Goal: Information Seeking & Learning: Learn about a topic

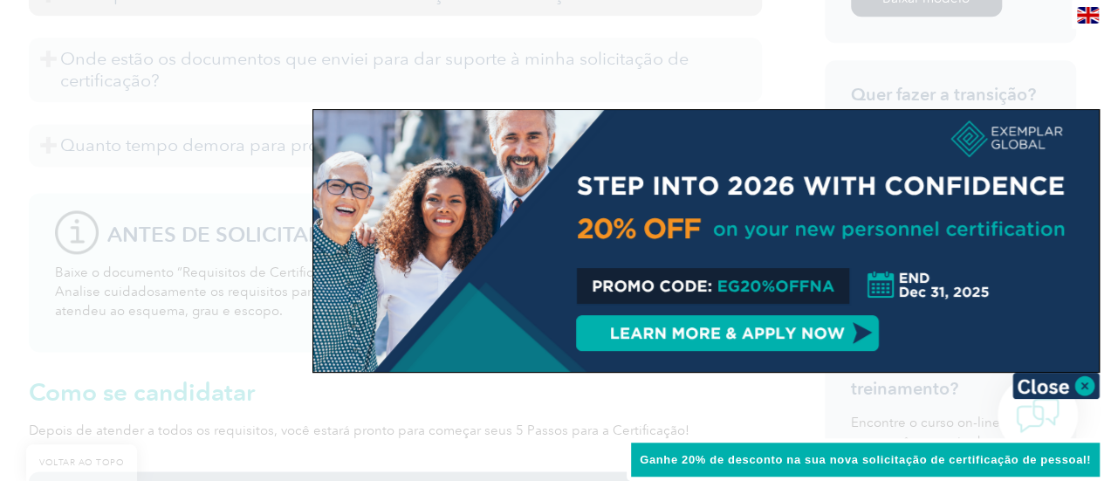
scroll to position [1150, 0]
click at [1068, 385] on img at bounding box center [1056, 386] width 87 height 26
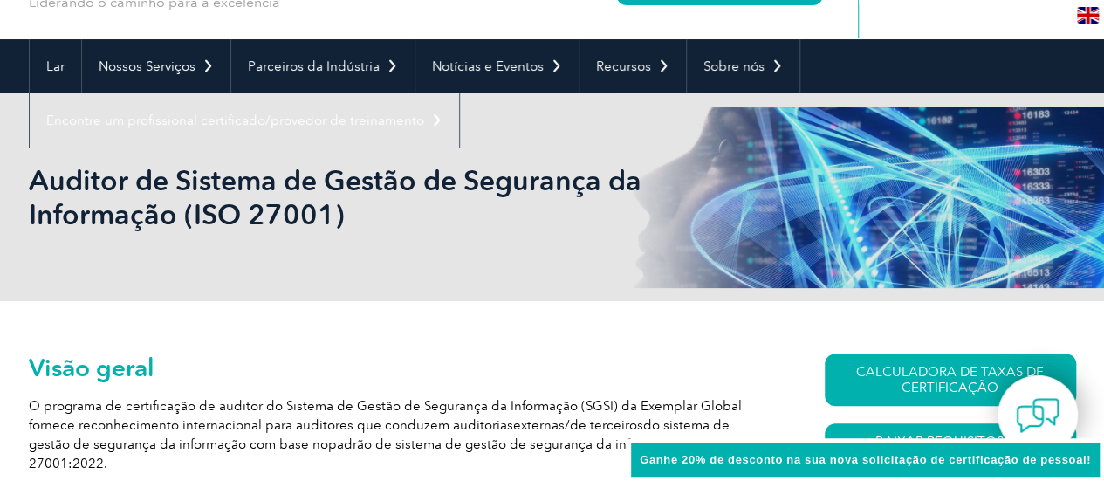
scroll to position [0, 0]
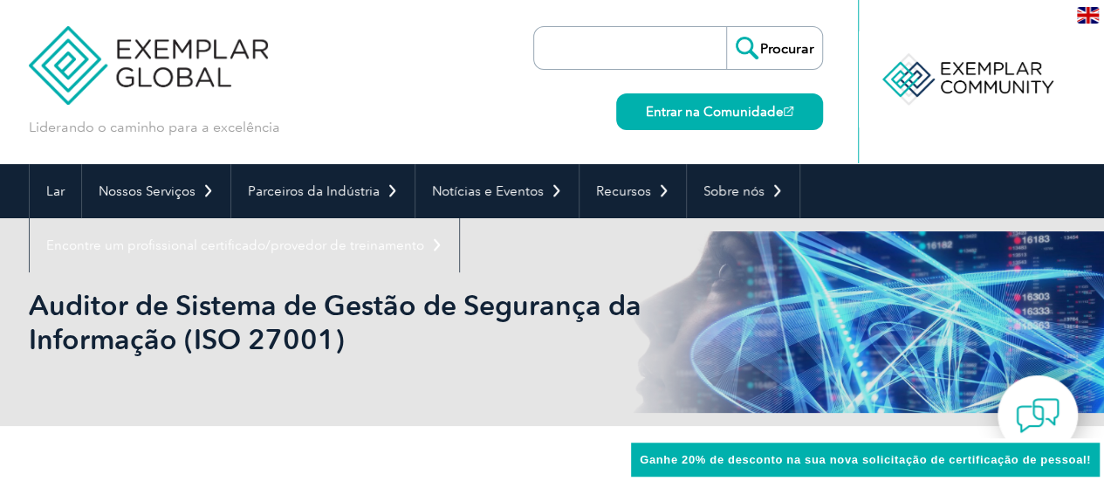
click at [1086, 20] on img at bounding box center [1088, 15] width 22 height 17
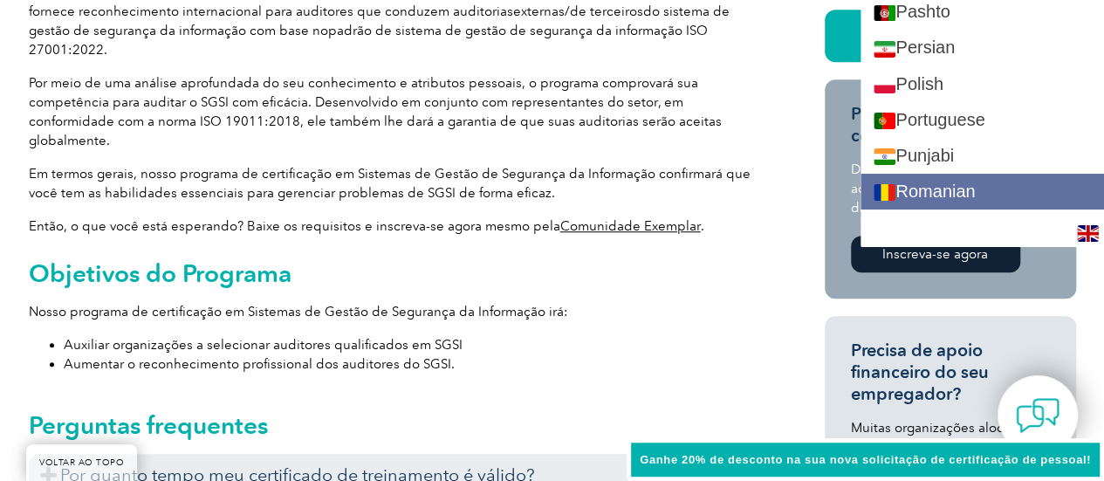
scroll to position [2420, 0]
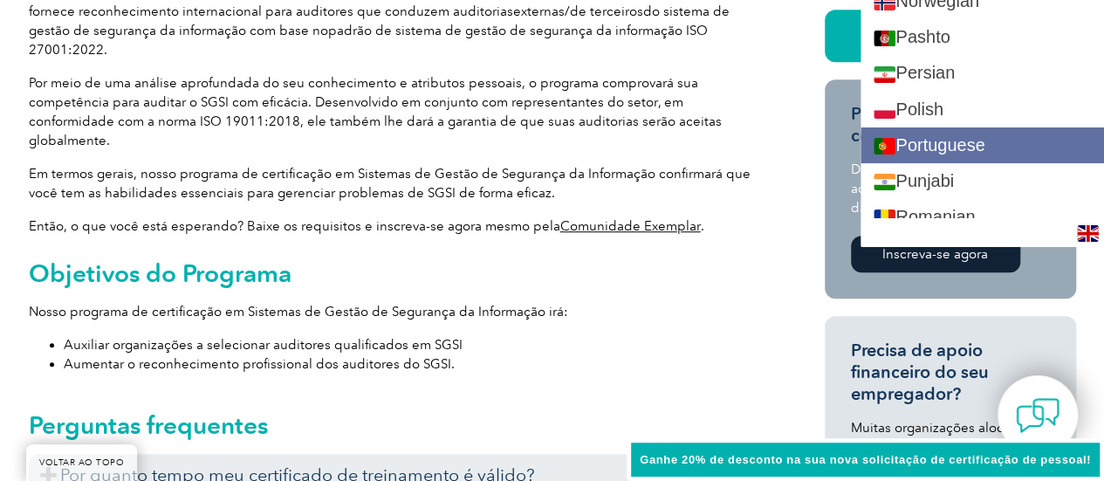
click at [1037, 139] on link "Portuguese" at bounding box center [983, 145] width 244 height 36
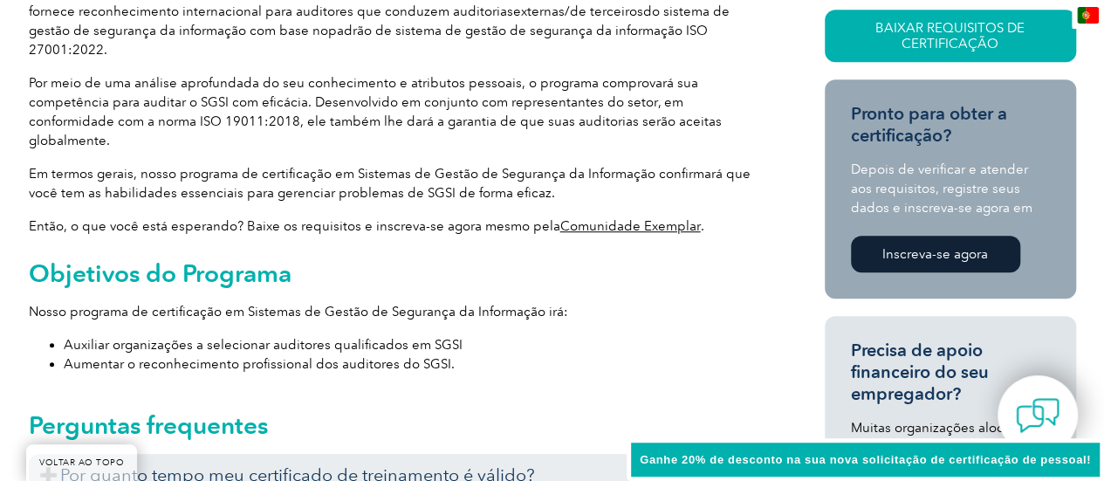
scroll to position [0, 0]
type input "Procurador"
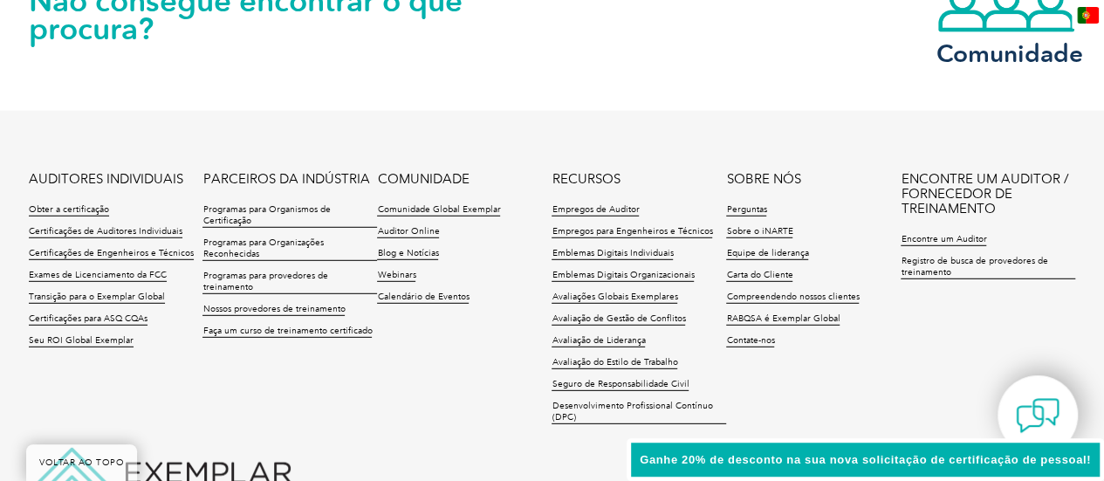
scroll to position [2407, 0]
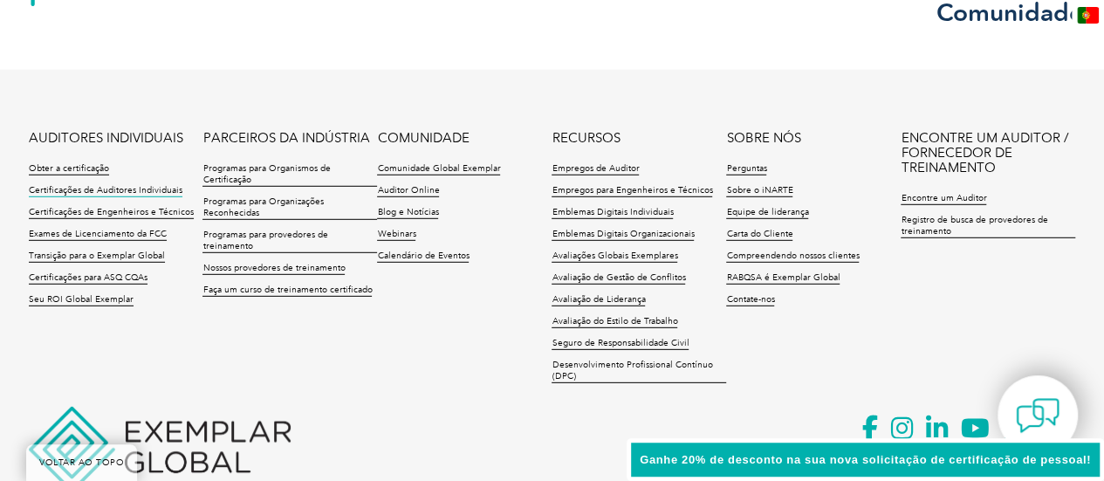
click at [103, 185] on font "Certificações de Auditores Individuais" at bounding box center [106, 190] width 154 height 10
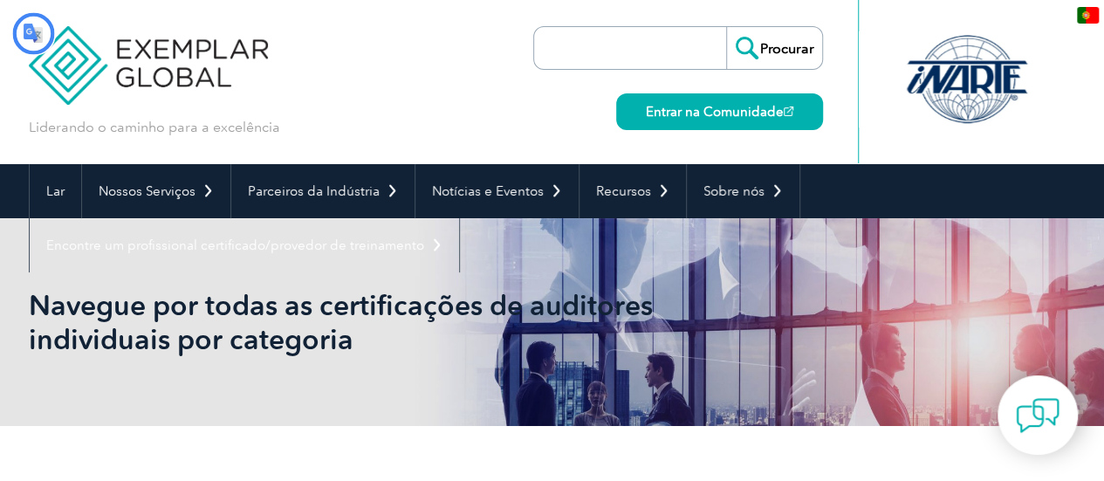
type input "Procurador"
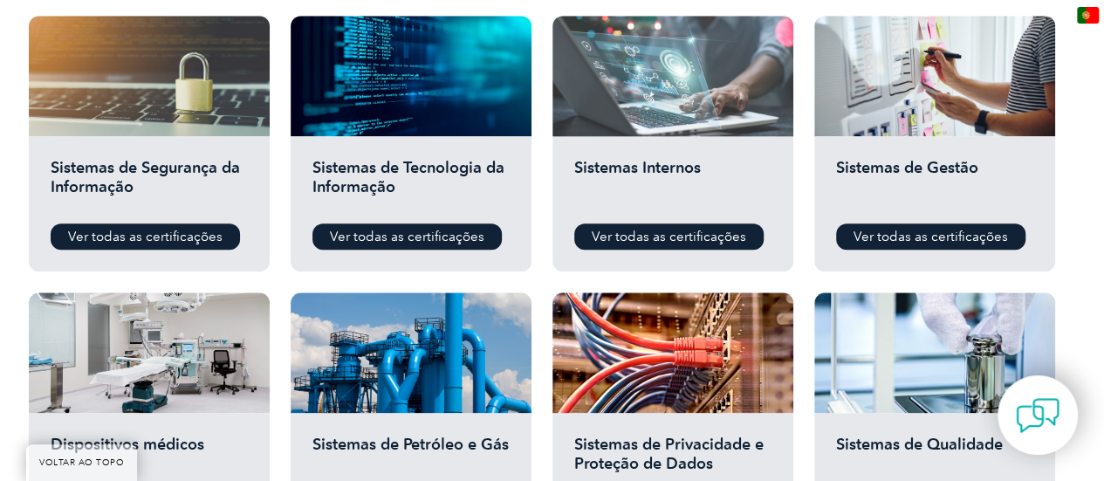
scroll to position [923, 0]
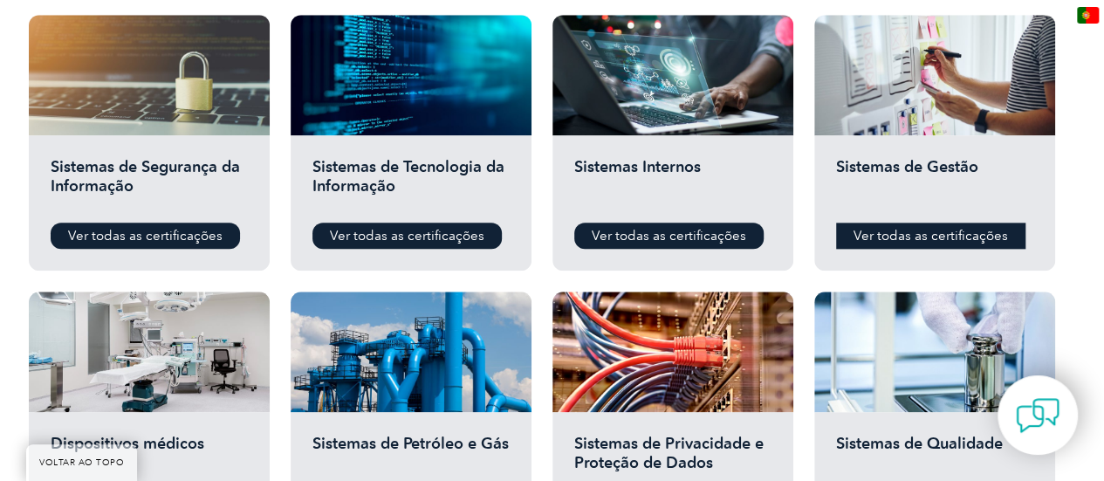
click at [925, 234] on font "Ver todas as certificações" at bounding box center [931, 236] width 154 height 16
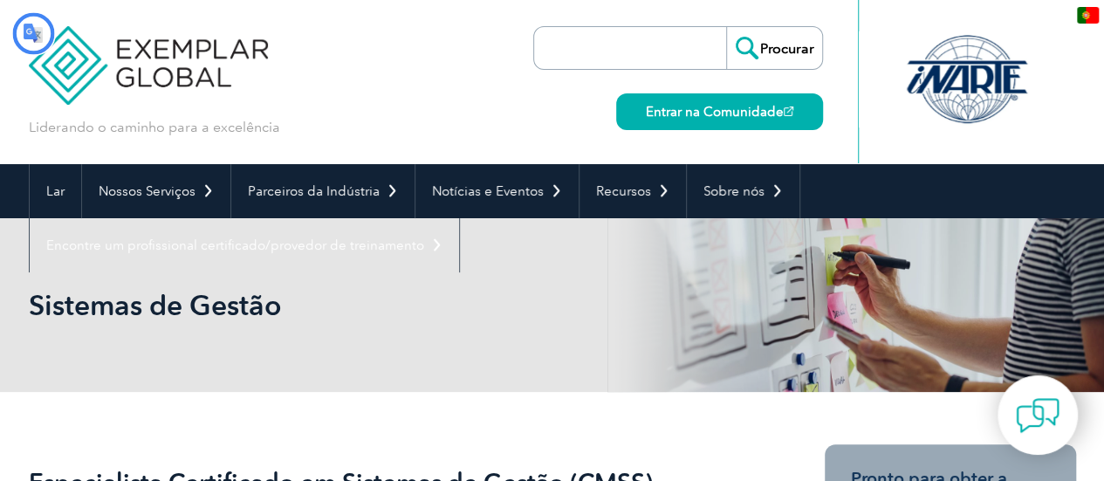
type input "Procurador"
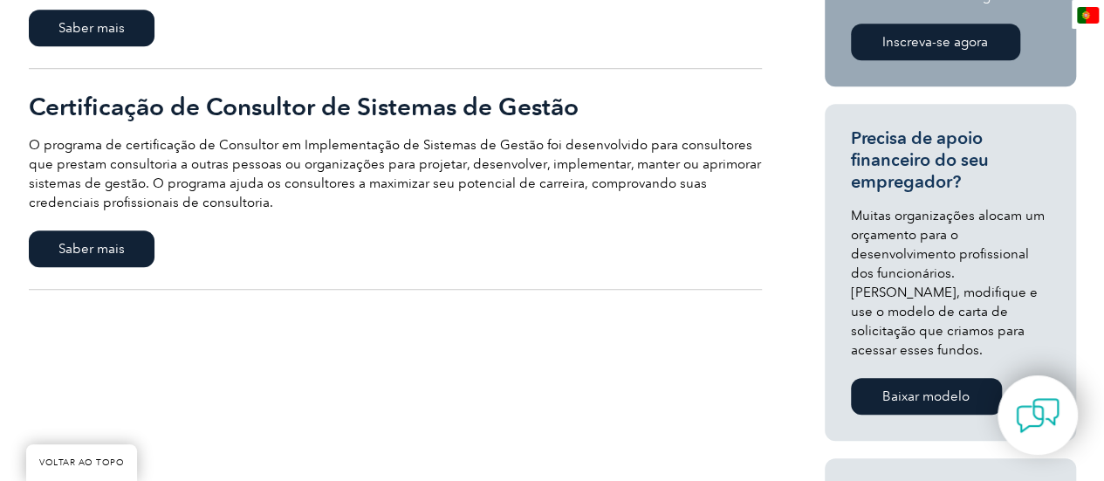
scroll to position [547, 0]
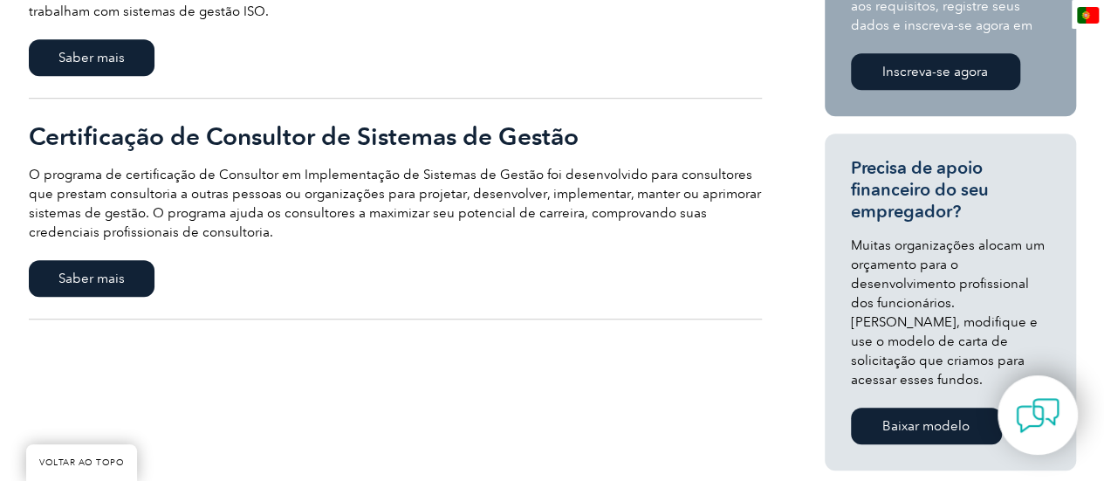
click at [102, 258] on link "Certificação de Consultor de Sistemas de Gestão O programa de certificação de C…" at bounding box center [395, 209] width 733 height 221
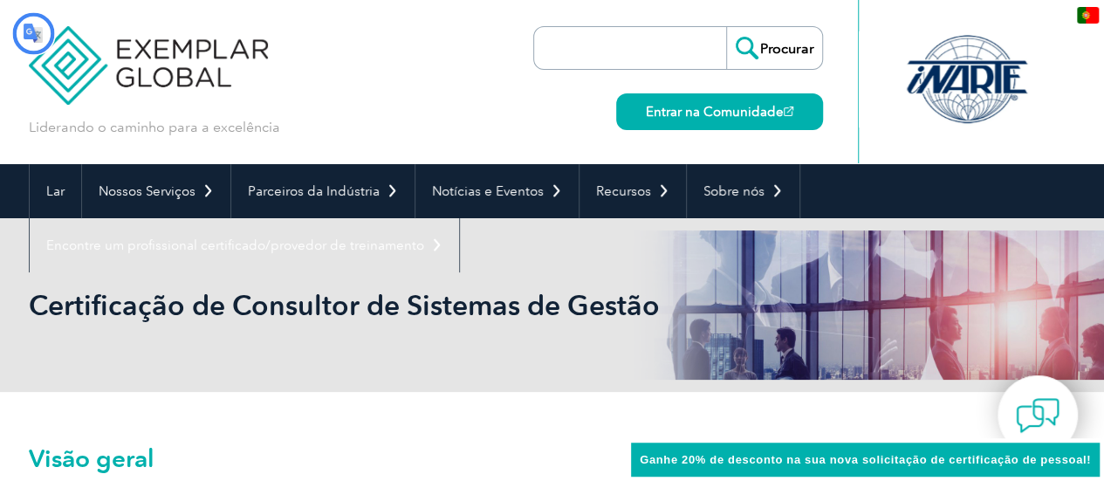
type input "Procurador"
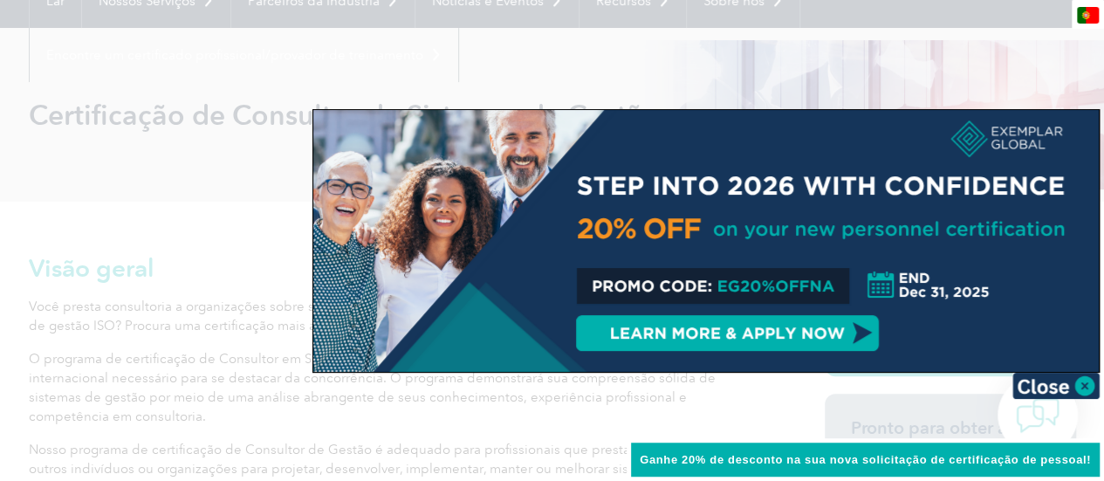
scroll to position [198, 0]
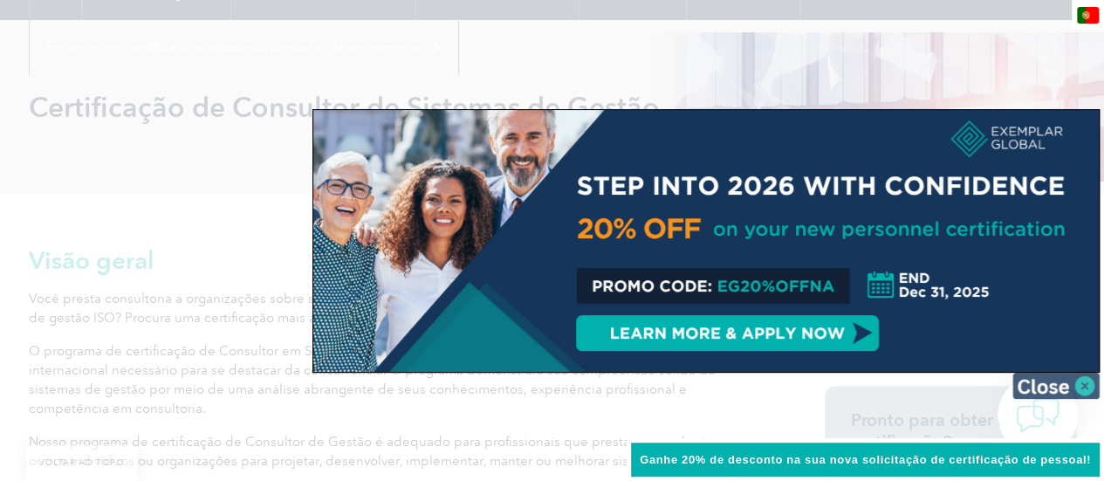
click at [1069, 387] on img at bounding box center [1056, 386] width 87 height 26
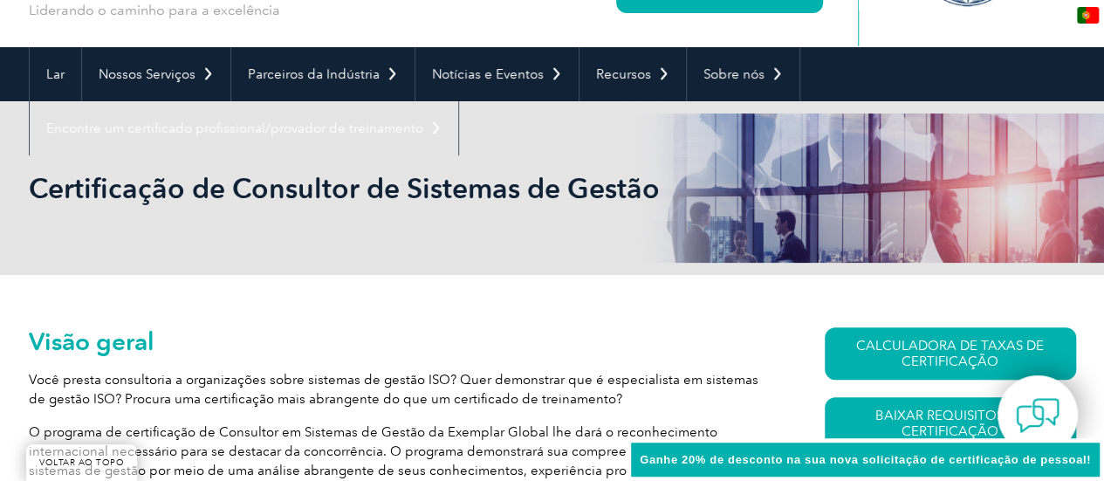
scroll to position [0, 0]
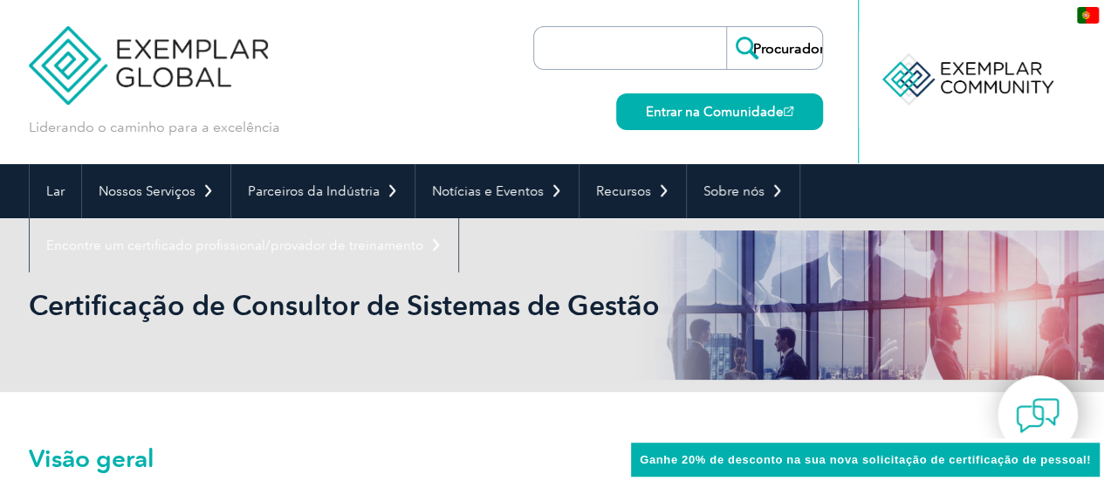
click at [663, 43] on input "search" at bounding box center [634, 48] width 183 height 42
type input "AUDITOR SGI"
click at [726, 27] on input "Procurador" at bounding box center [774, 48] width 96 height 42
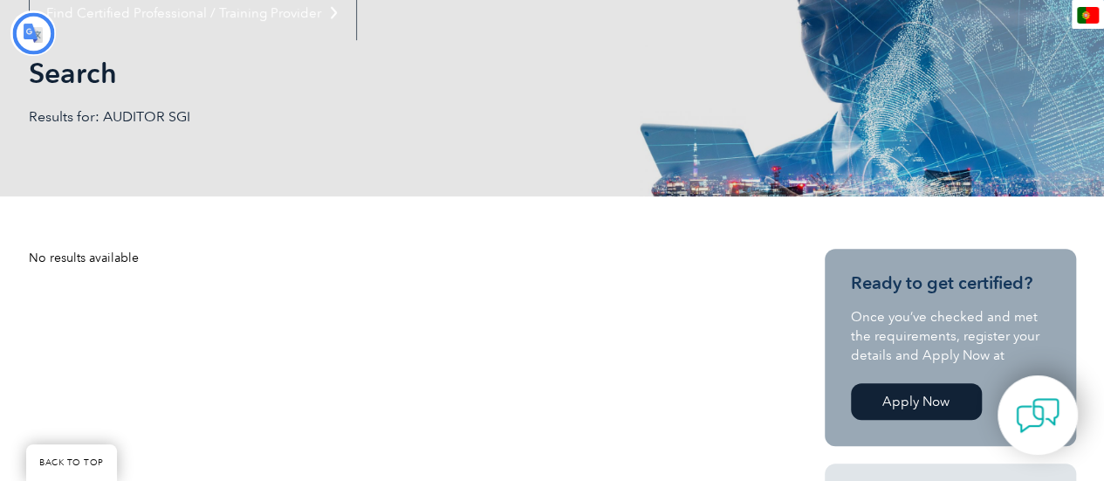
scroll to position [236, 0]
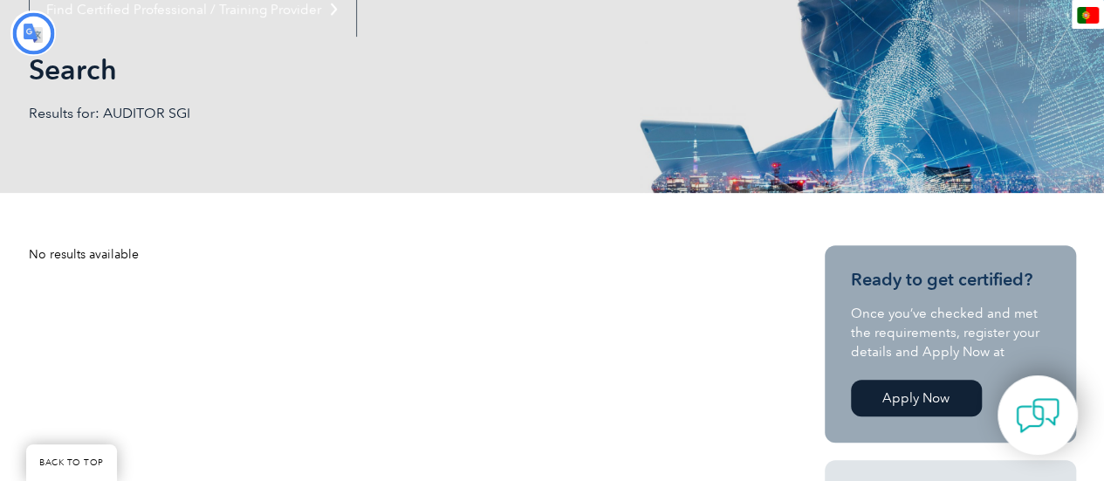
type input "Procurar"
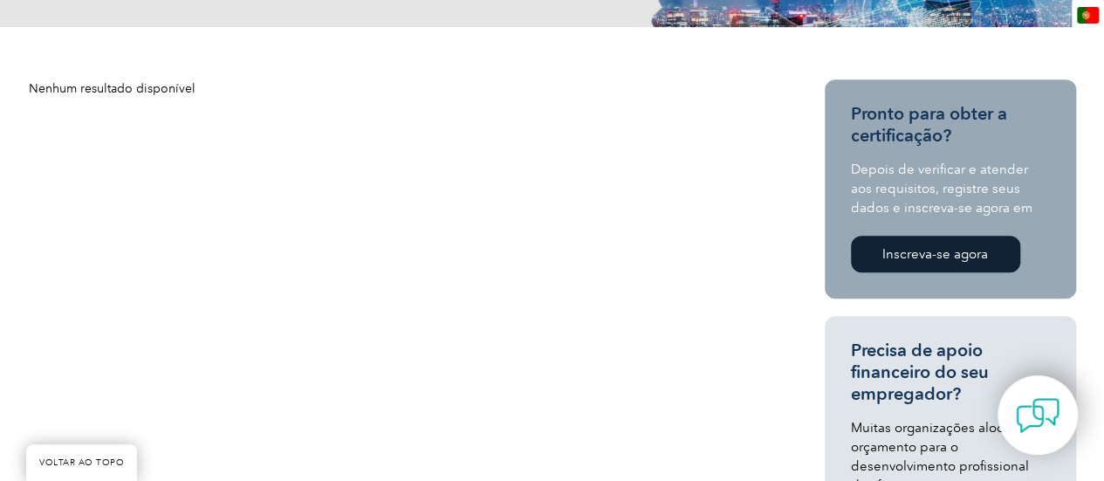
scroll to position [0, 0]
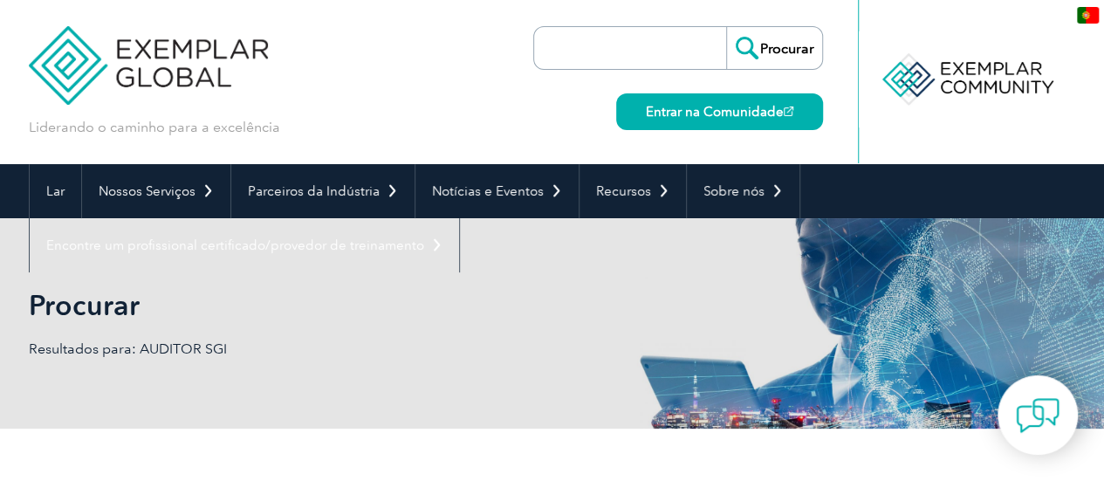
click at [604, 45] on input "search" at bounding box center [634, 48] width 183 height 42
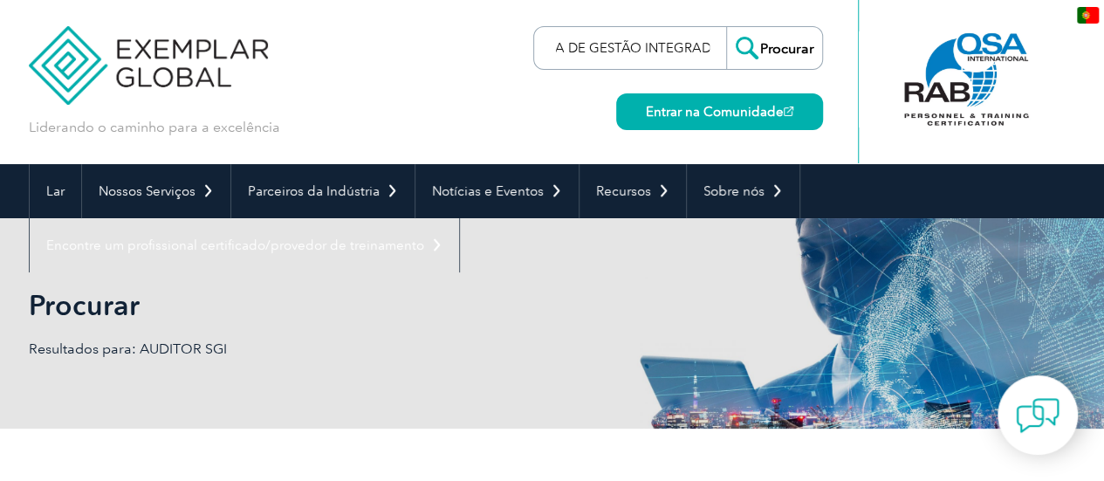
scroll to position [0, 56]
type input "SISTEMA DE GESTÃO INTEGRADO"
click at [726, 27] on input "Procurar" at bounding box center [774, 48] width 96 height 42
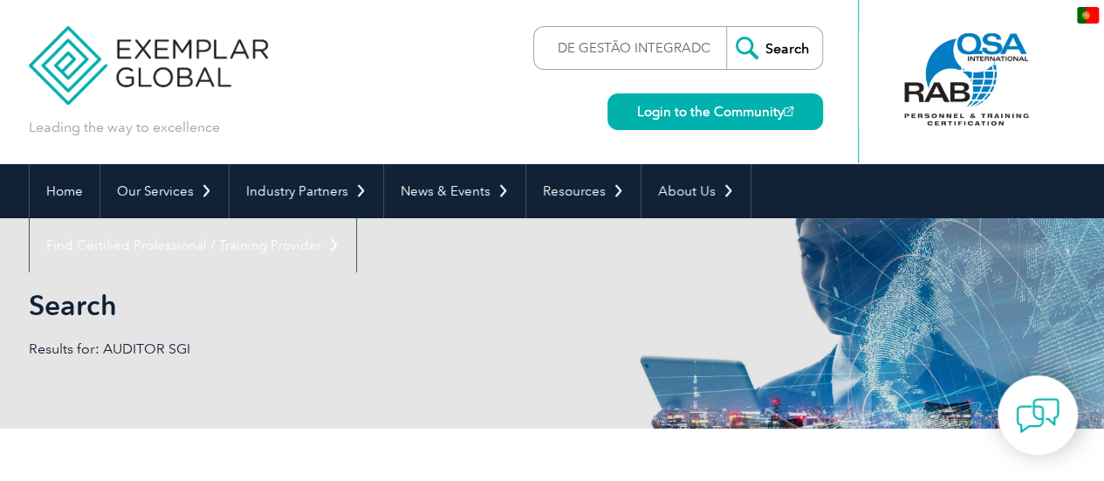
scroll to position [0, 0]
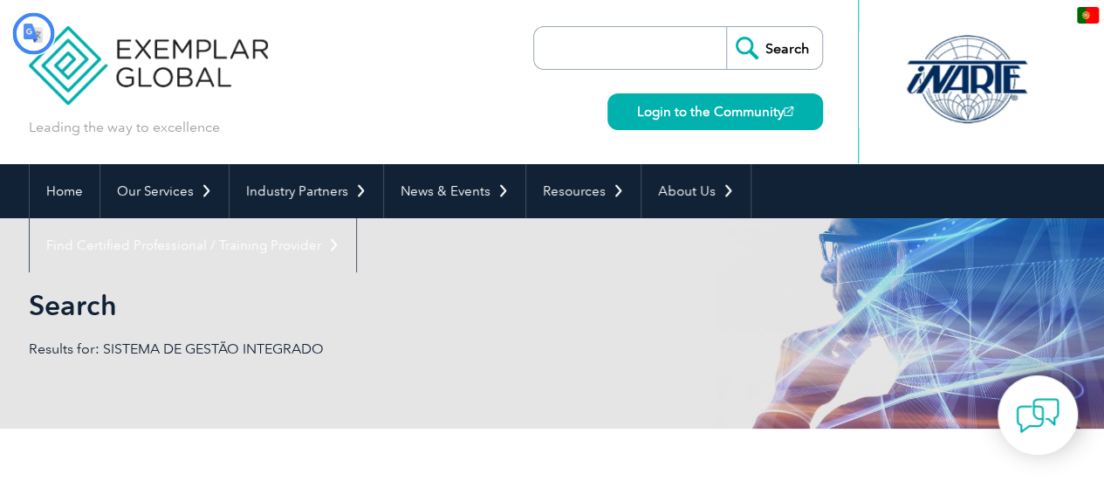
type input "Procurar"
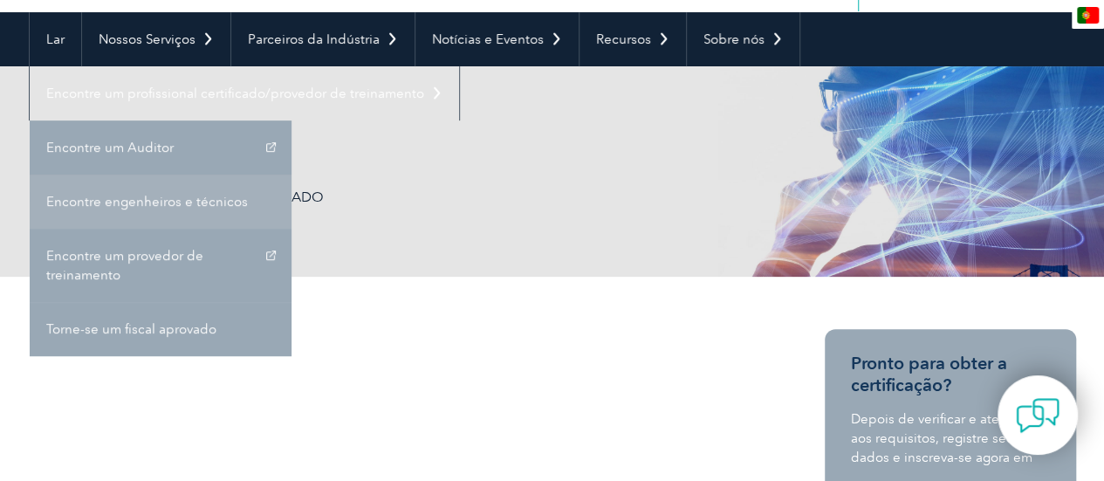
scroll to position [161, 0]
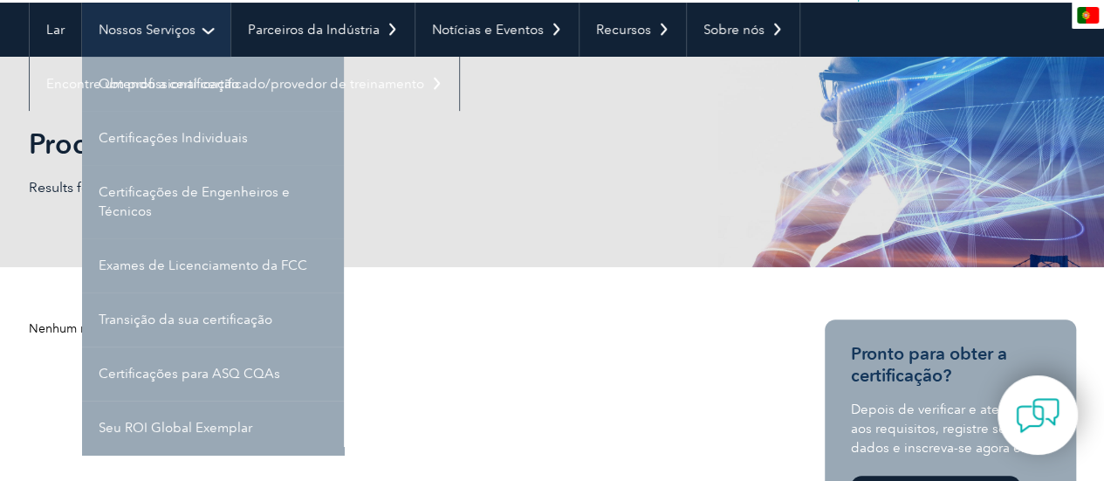
click at [176, 31] on font "Nossos Serviços" at bounding box center [147, 30] width 97 height 16
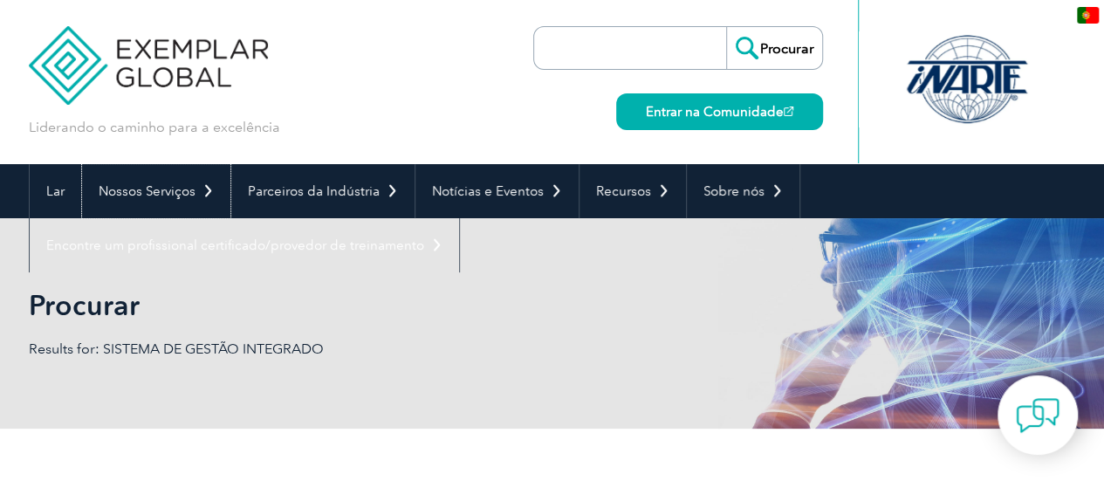
scroll to position [161, 0]
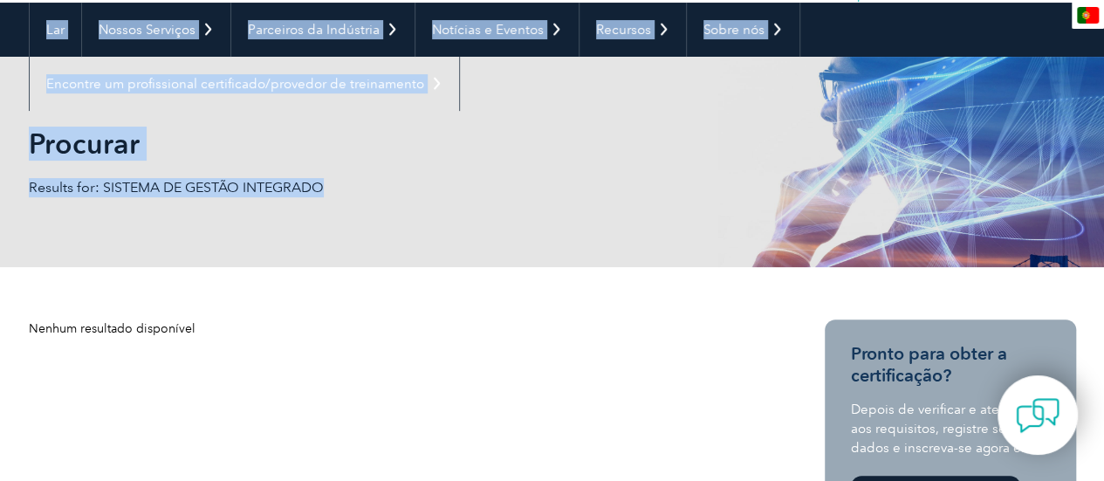
drag, startPoint x: 4, startPoint y: 39, endPoint x: 292, endPoint y: 512, distance: 553.4
click at [292, 319] on html "VOLTAR AO TOPO Liderando o caminho para a excelência" at bounding box center [552, 79] width 1104 height 481
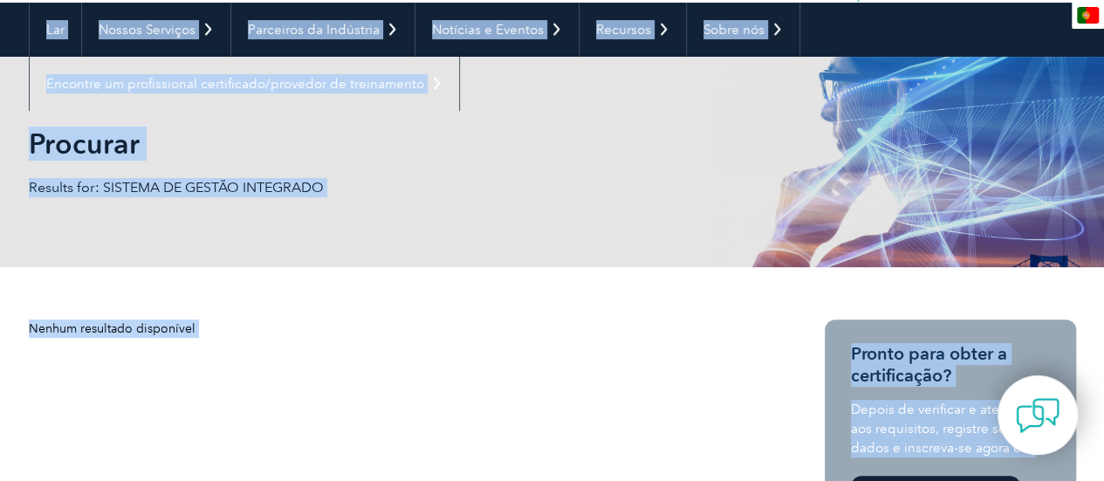
click at [620, 156] on h1 "Procurar" at bounding box center [364, 144] width 670 height 34
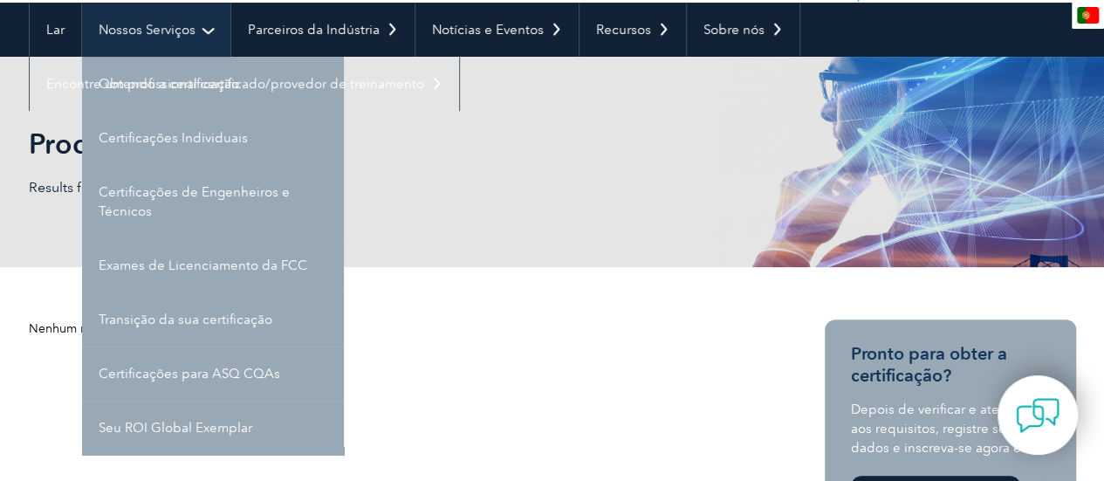
click at [170, 39] on link "Nossos Serviços" at bounding box center [156, 30] width 148 height 54
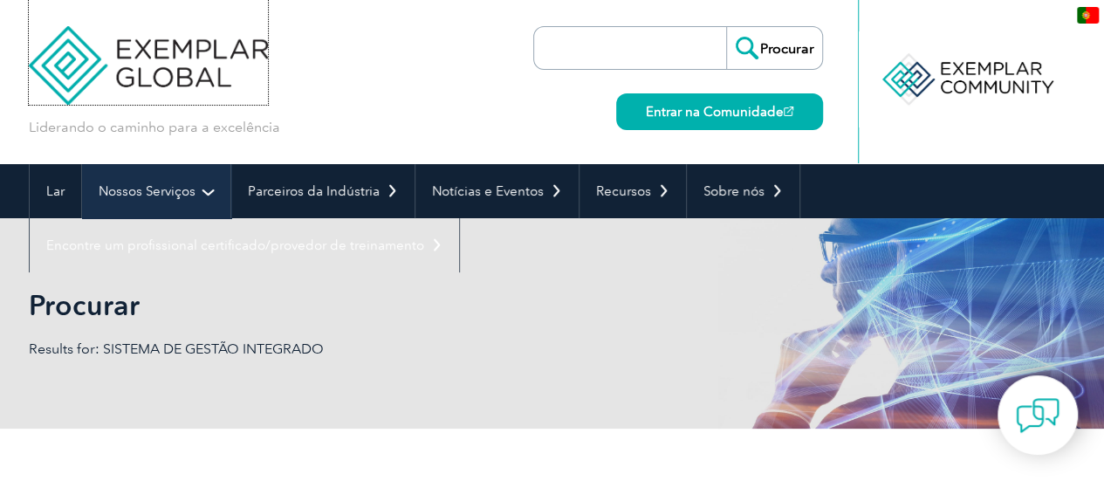
click at [170, 39] on img at bounding box center [149, 52] width 240 height 105
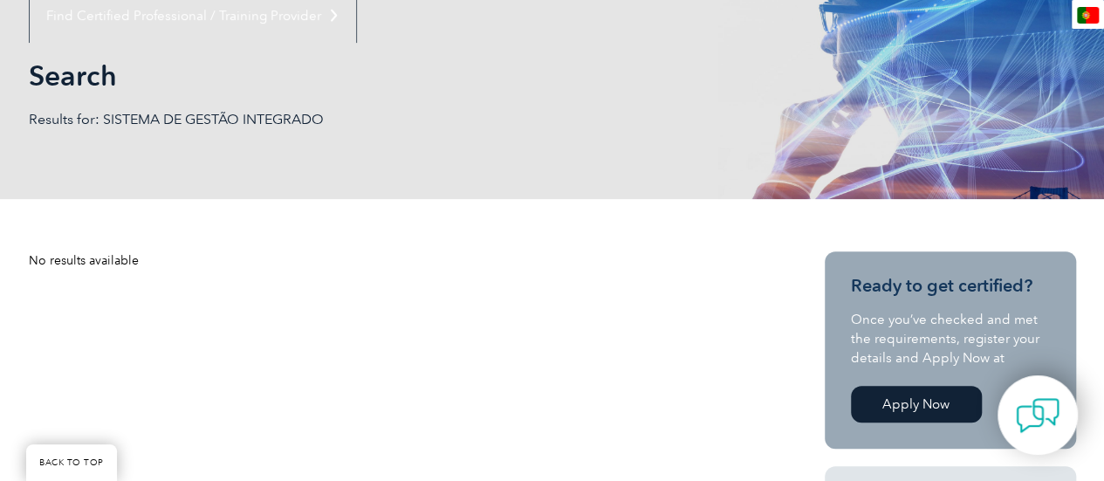
scroll to position [190, 0]
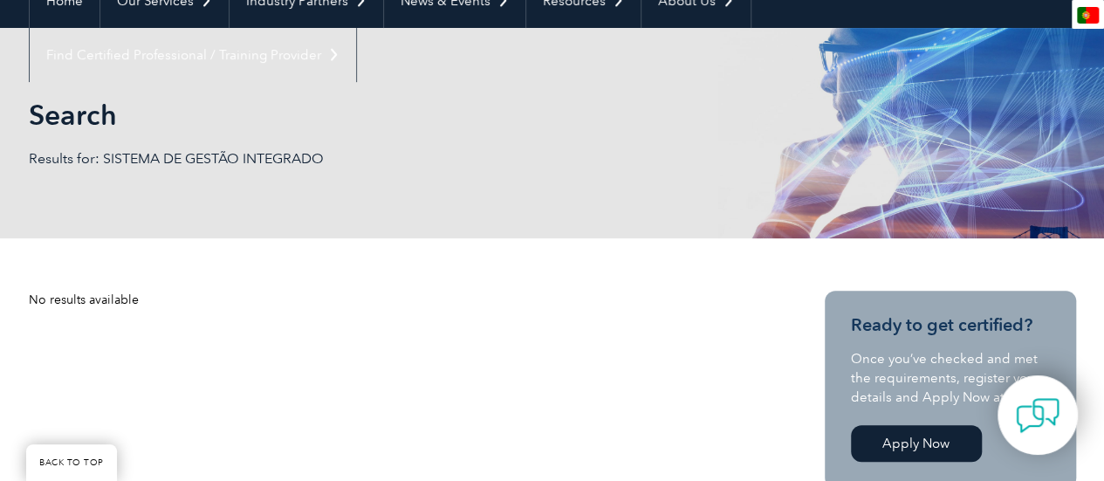
scroll to position [161, 0]
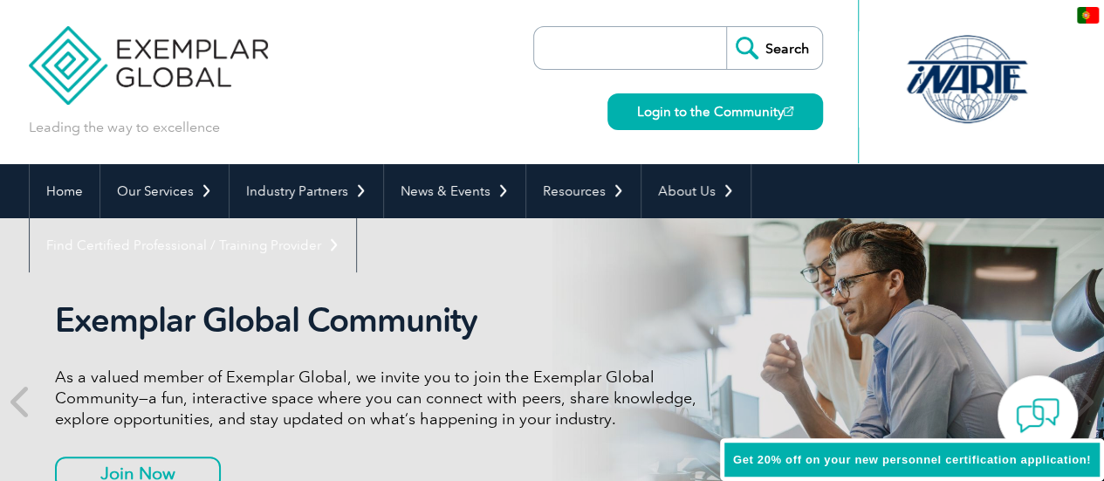
click at [87, 97] on img at bounding box center [149, 52] width 240 height 105
type input "Procurar"
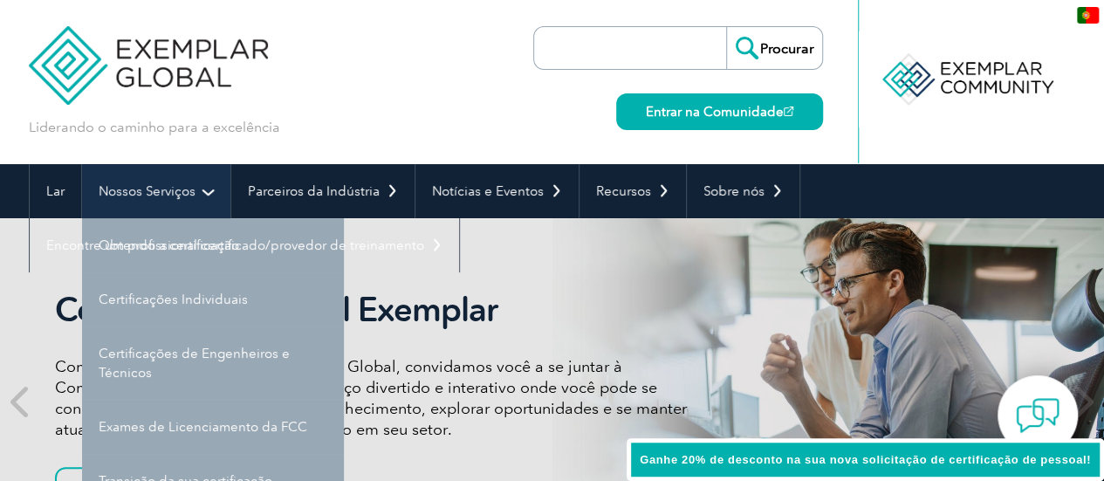
click at [212, 198] on link "Nossos Serviços" at bounding box center [156, 191] width 148 height 54
